Goal: Task Accomplishment & Management: Use online tool/utility

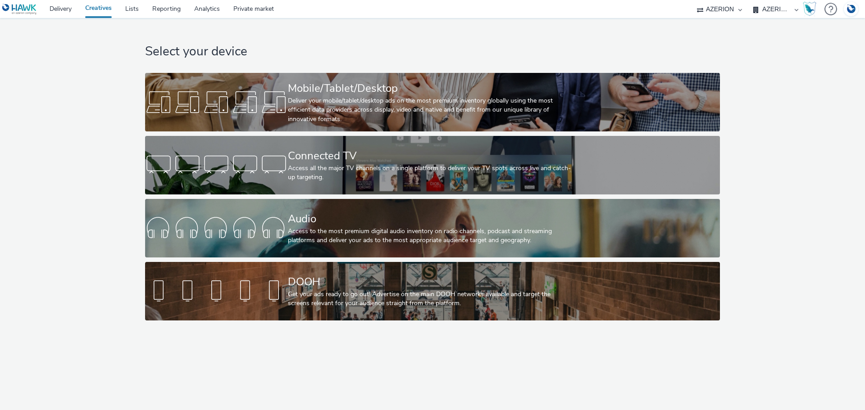
select select "b626f941-834b-427f-b453-0a2b95f57350"
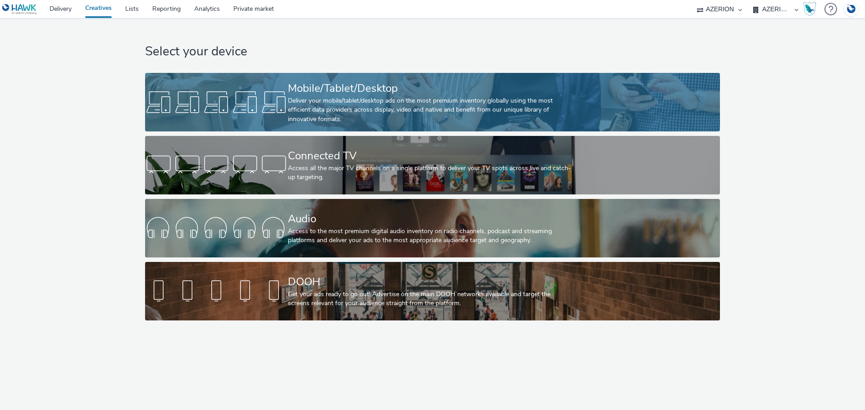
click at [323, 96] on div "Deliver your mobile/tablet/desktop ads on the most premium inventory globally u…" at bounding box center [430, 109] width 285 height 27
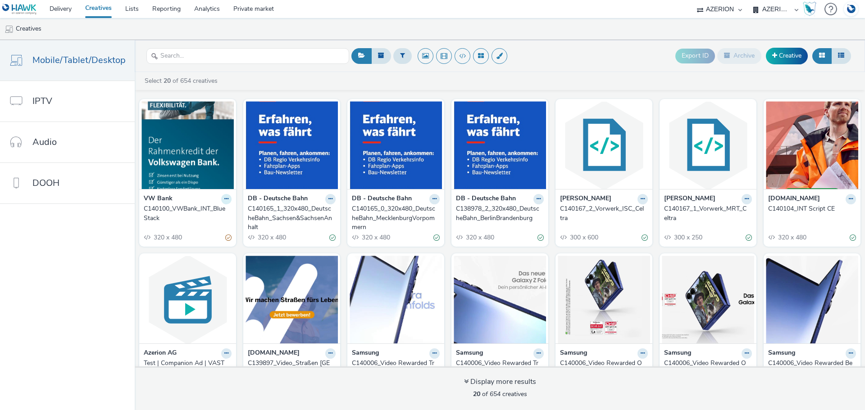
click at [224, 196] on icon at bounding box center [226, 198] width 4 height 5
click at [208, 217] on link "Edit" at bounding box center [198, 215] width 68 height 18
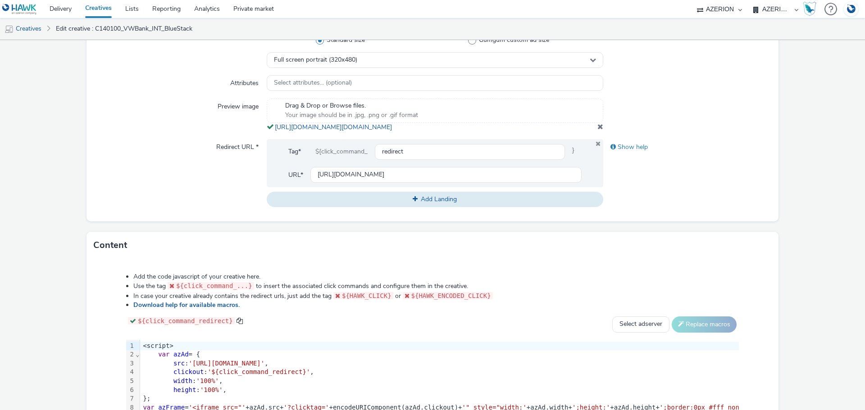
scroll to position [405, 0]
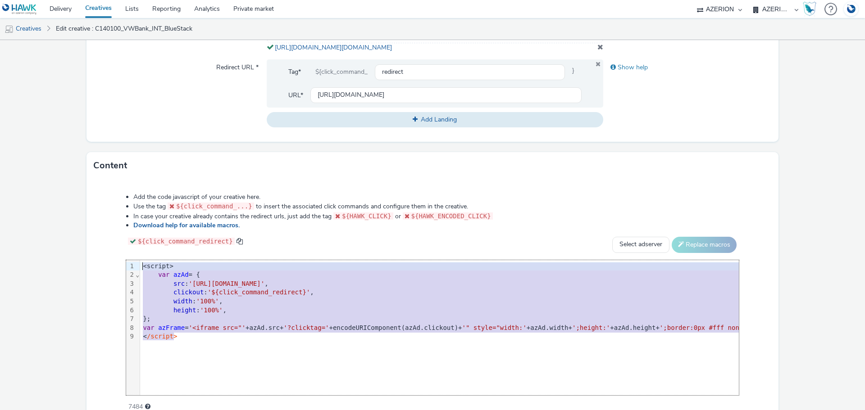
drag, startPoint x: 200, startPoint y: 349, endPoint x: 117, endPoint y: 269, distance: 115.0
click at [117, 269] on div "Add the code javascript of your creative here. Use the tag ${click_command_...}…" at bounding box center [432, 297] width 677 height 222
copy div "<script> var azAd = { src : '[URL][DOMAIN_NAME]' , clickout : '${click_command_…"
